Goal: Transaction & Acquisition: Purchase product/service

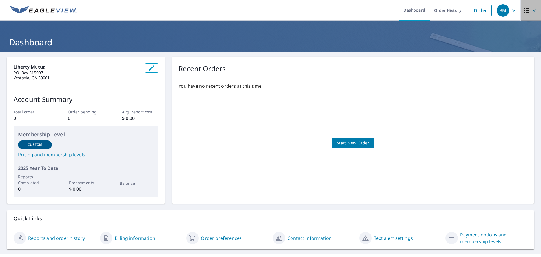
click at [531, 7] on icon "button" at bounding box center [534, 10] width 7 height 7
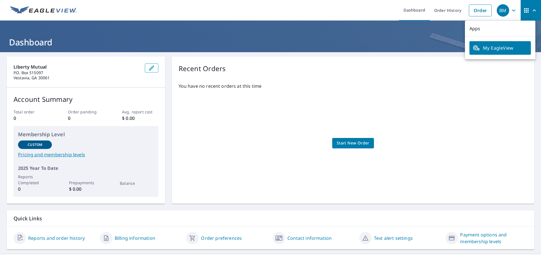
click at [488, 50] on span "My EagleView" at bounding box center [500, 48] width 55 height 7
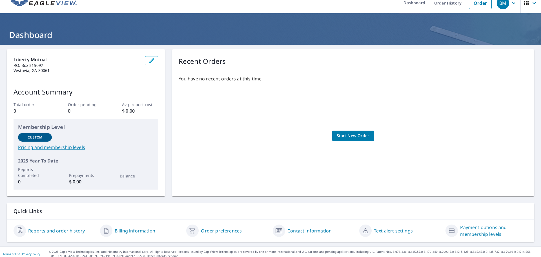
scroll to position [11, 0]
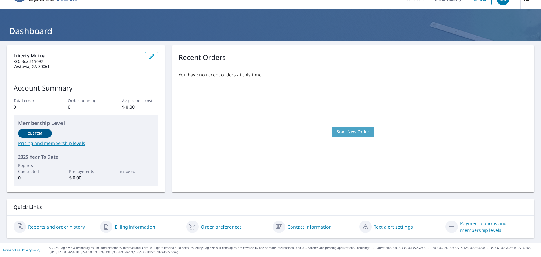
click at [362, 133] on span "Start New Order" at bounding box center [353, 131] width 33 height 7
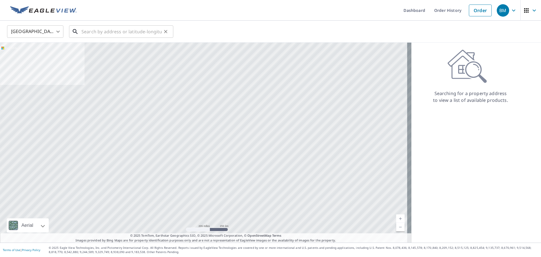
click at [103, 31] on input "text" at bounding box center [121, 32] width 80 height 16
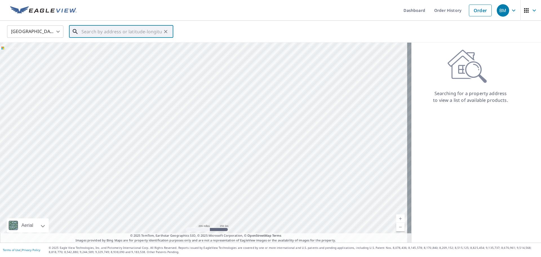
paste input "[STREET_ADDRESS][PERSON_NAME][PERSON_NAME]"
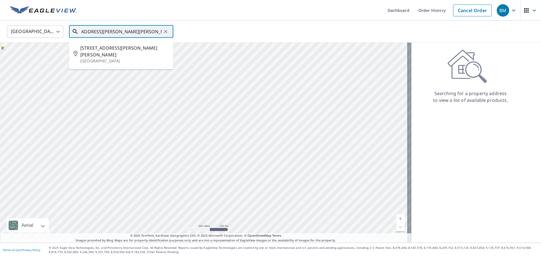
type input "[STREET_ADDRESS][PERSON_NAME][PERSON_NAME]"
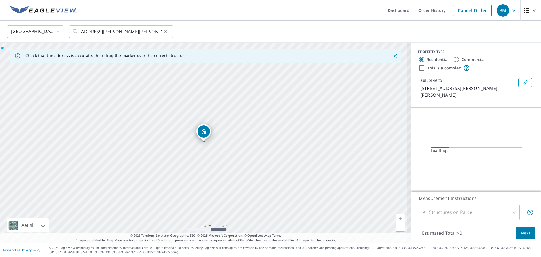
scroll to position [0, 0]
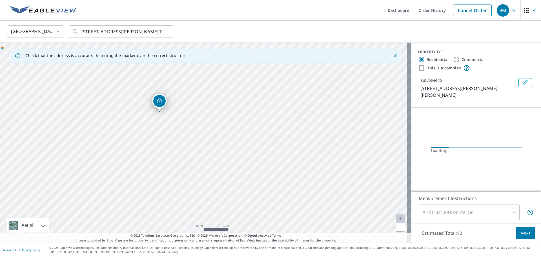
click at [169, 109] on div "[STREET_ADDRESS][PERSON_NAME][PERSON_NAME][PERSON_NAME]" at bounding box center [205, 143] width 411 height 200
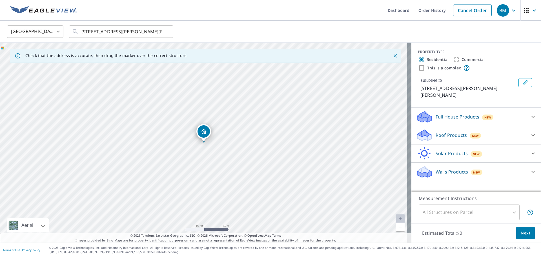
click at [396, 218] on link "Current Level 20, Zoom In Disabled" at bounding box center [400, 218] width 8 height 8
click at [477, 129] on div "Roof Products New" at bounding box center [471, 135] width 110 height 13
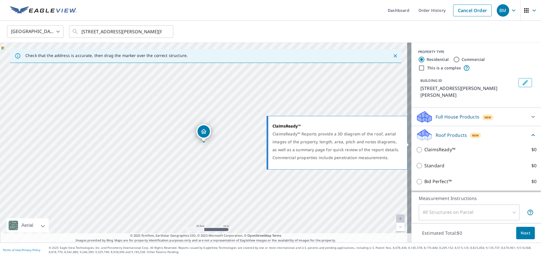
click at [417, 146] on input "ClaimsReady™ $0" at bounding box center [420, 149] width 8 height 7
checkbox input "true"
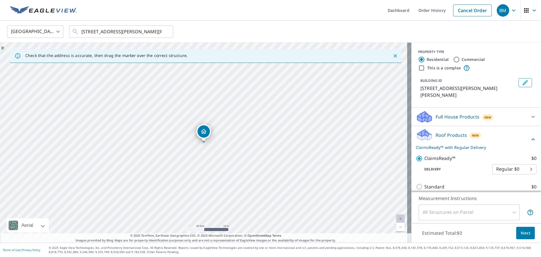
scroll to position [28, 0]
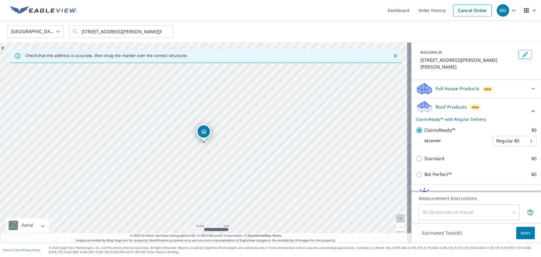
click at [515, 136] on body "BM BM Dashboard Order History Cancel Order BM [GEOGRAPHIC_DATA] [GEOGRAPHIC_DAT…" at bounding box center [270, 128] width 541 height 257
click at [515, 136] on li "Regular $0" at bounding box center [506, 134] width 44 height 10
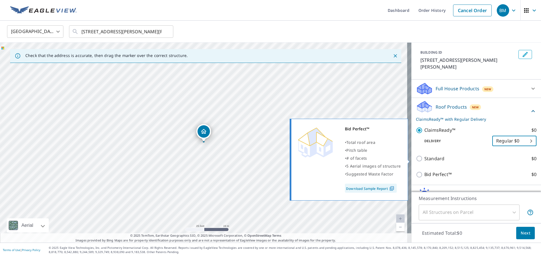
scroll to position [51, 0]
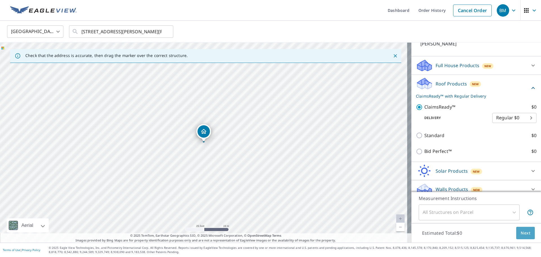
click at [521, 228] on button "Next" at bounding box center [525, 233] width 19 height 13
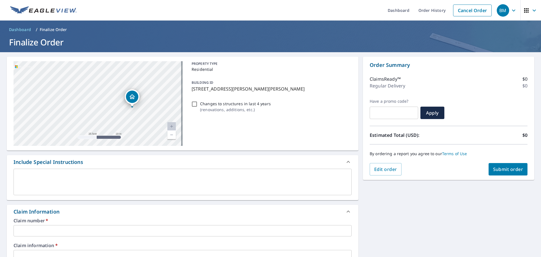
drag, startPoint x: 159, startPoint y: 106, endPoint x: 151, endPoint y: 110, distance: 8.7
click at [151, 110] on div "[STREET_ADDRESS][PERSON_NAME][PERSON_NAME][PERSON_NAME]" at bounding box center [98, 103] width 169 height 85
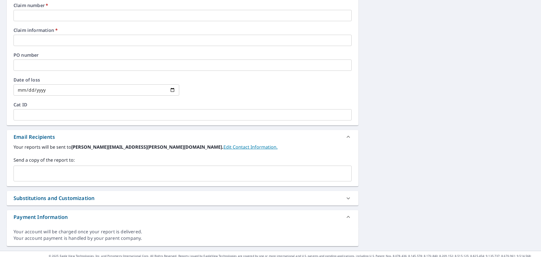
scroll to position [223, 0]
